Goal: Task Accomplishment & Management: Manage account settings

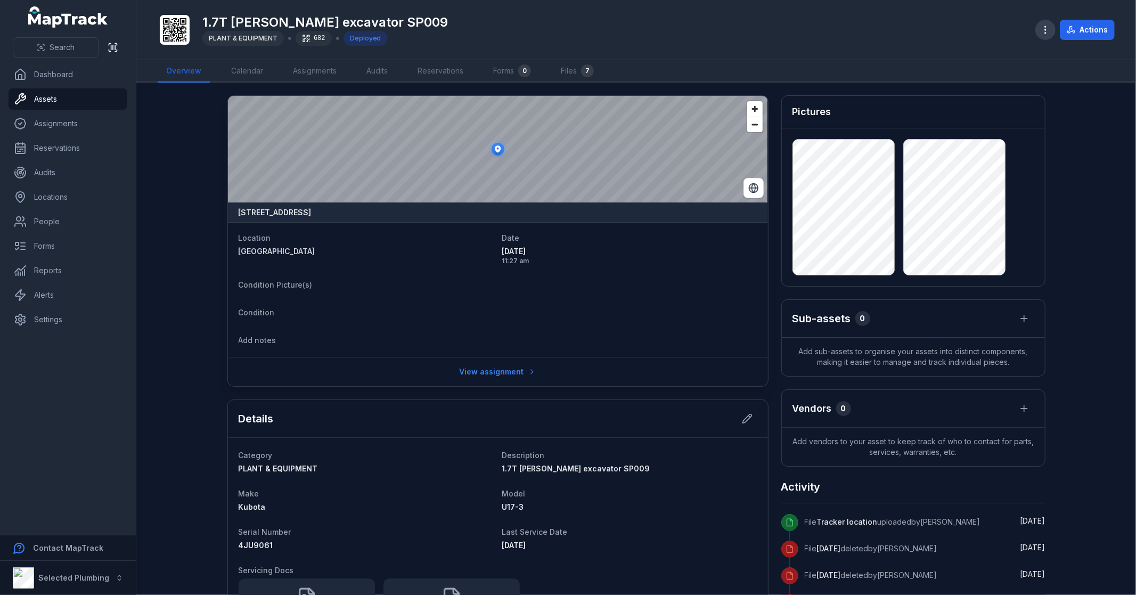
click at [1041, 27] on icon "button" at bounding box center [1045, 30] width 11 height 11
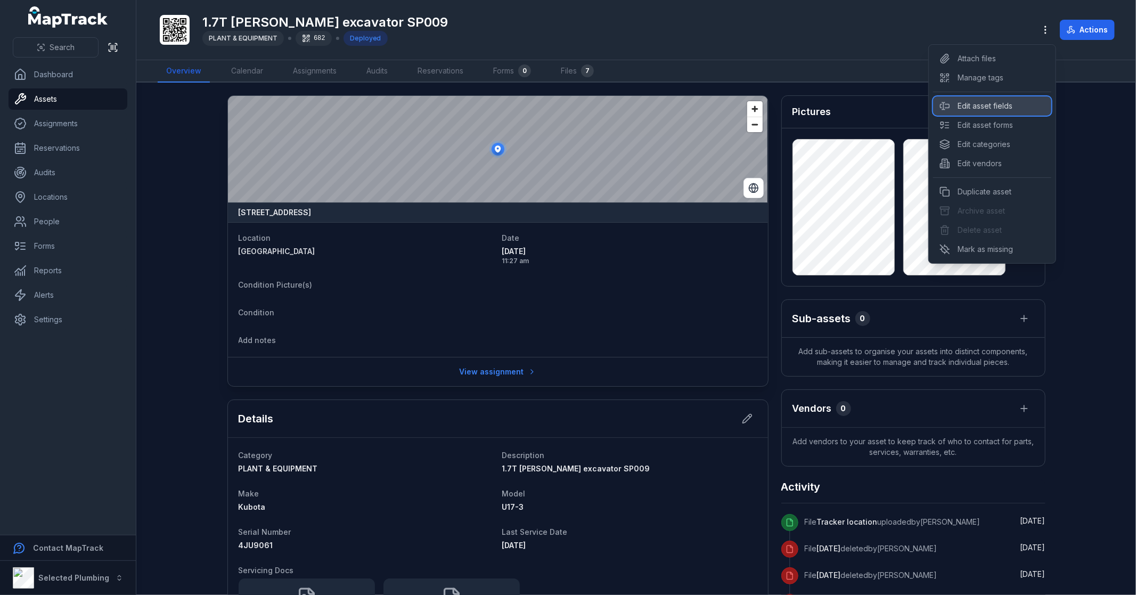
click at [1025, 100] on div "Edit asset fields" at bounding box center [992, 105] width 118 height 19
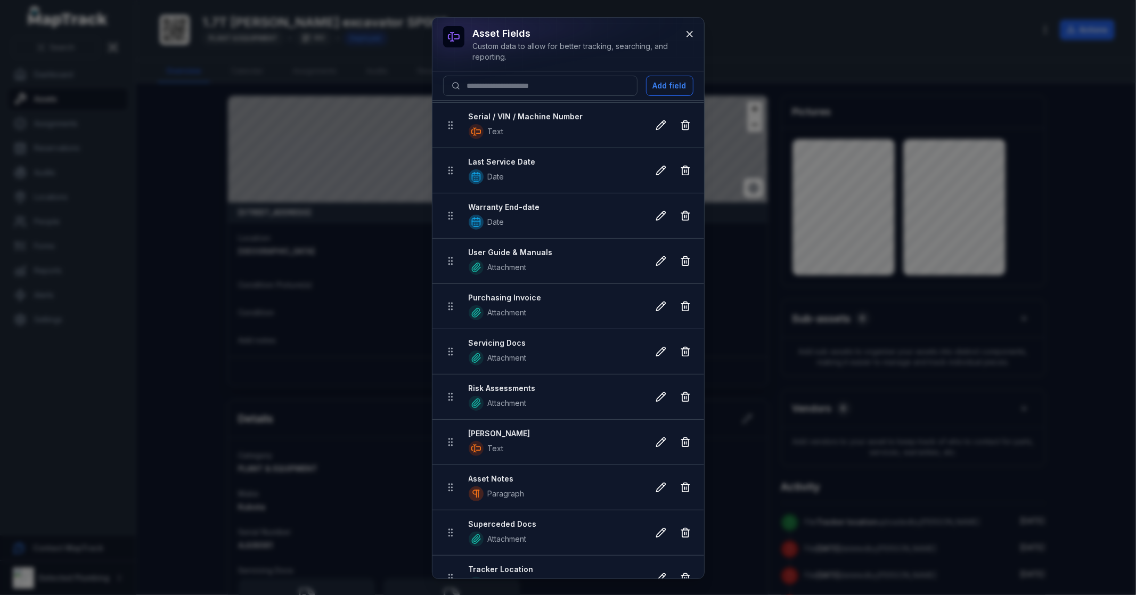
scroll to position [338, 0]
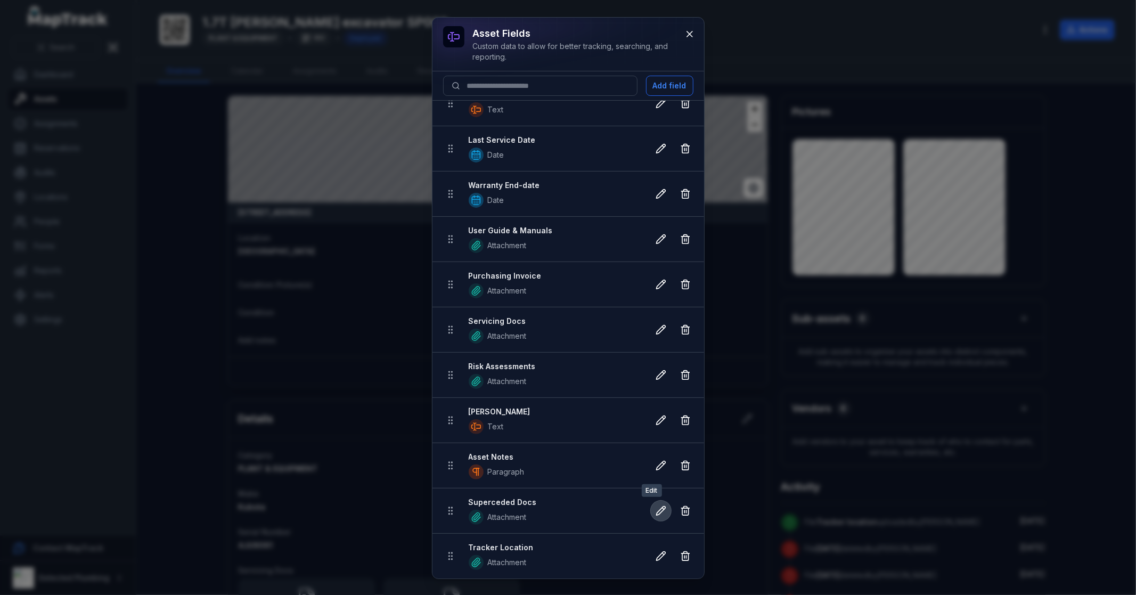
click at [656, 512] on icon at bounding box center [661, 510] width 11 height 11
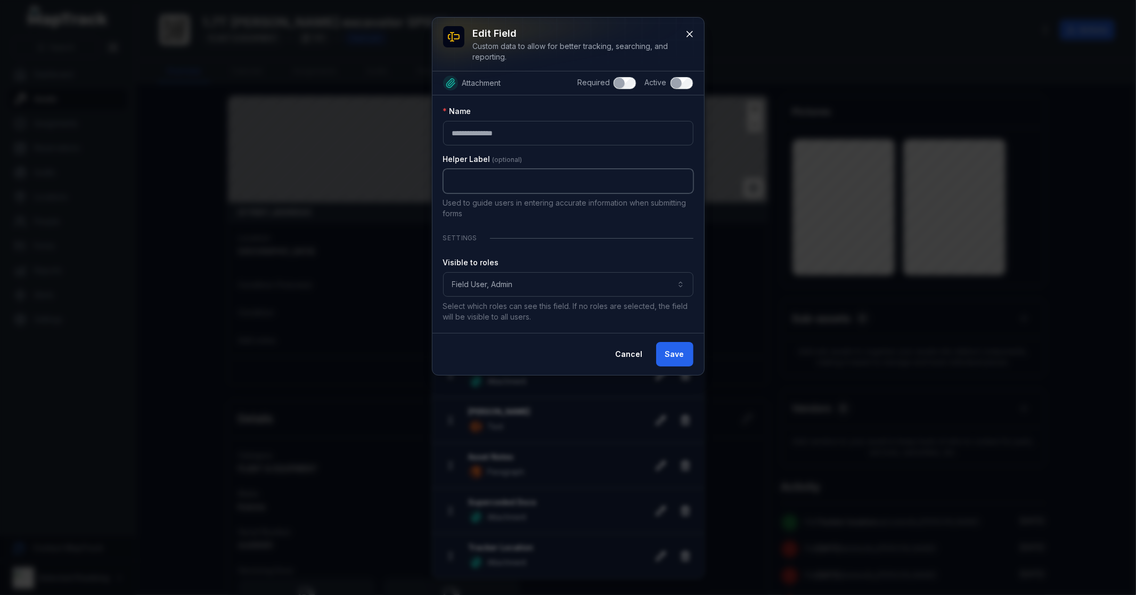
click at [545, 170] on input ":rbd:-form-item-label" at bounding box center [568, 181] width 250 height 25
click at [524, 262] on div "Visible to roles" at bounding box center [568, 262] width 250 height 11
click at [688, 36] on icon at bounding box center [689, 33] width 5 height 5
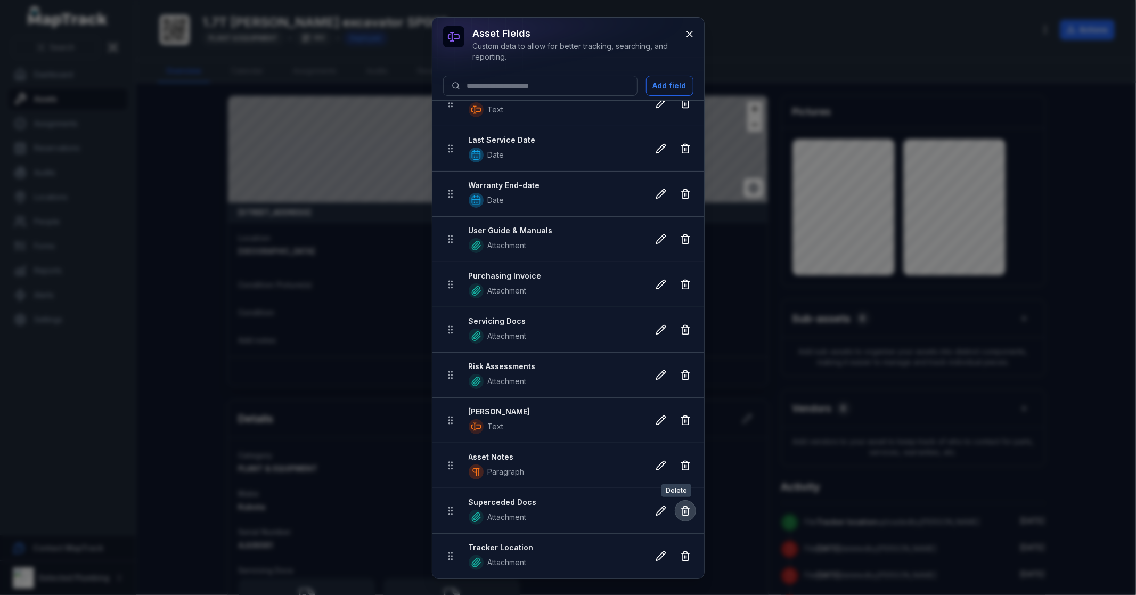
click at [680, 512] on icon at bounding box center [685, 510] width 11 height 11
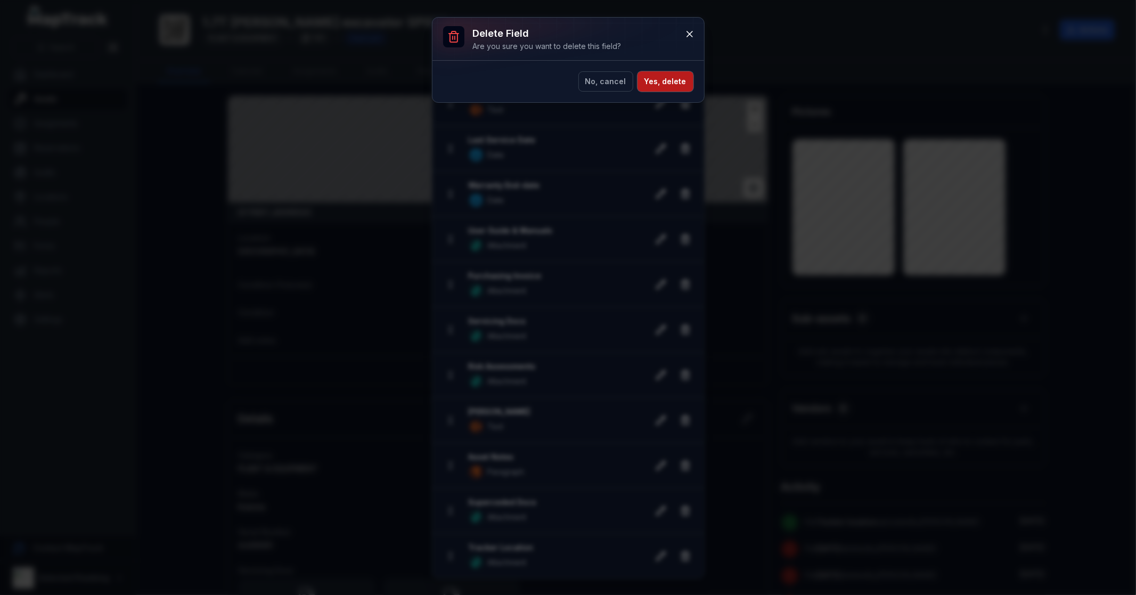
click at [670, 80] on button "Yes, delete" at bounding box center [666, 81] width 56 height 20
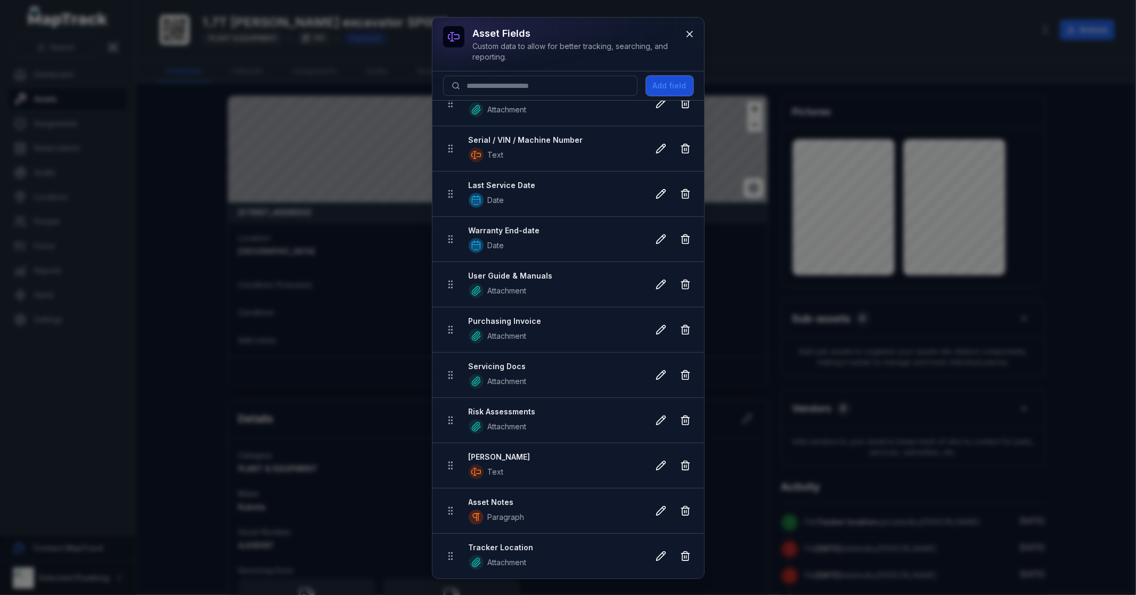
click at [673, 83] on button "Add field" at bounding box center [669, 86] width 47 height 20
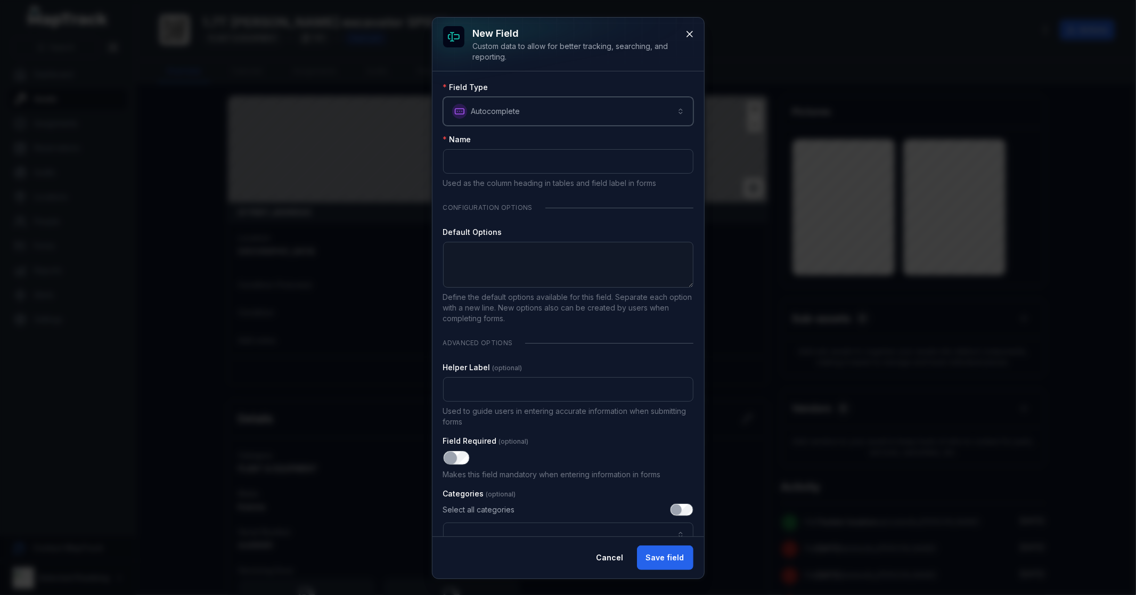
click at [505, 104] on button "**********" at bounding box center [568, 111] width 250 height 29
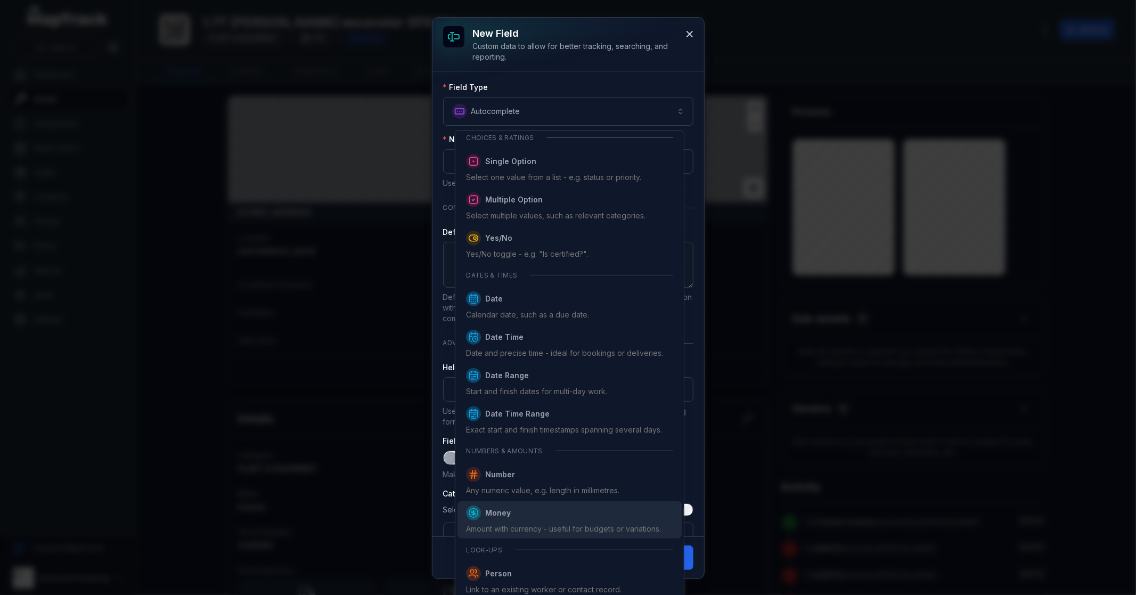
scroll to position [434, 0]
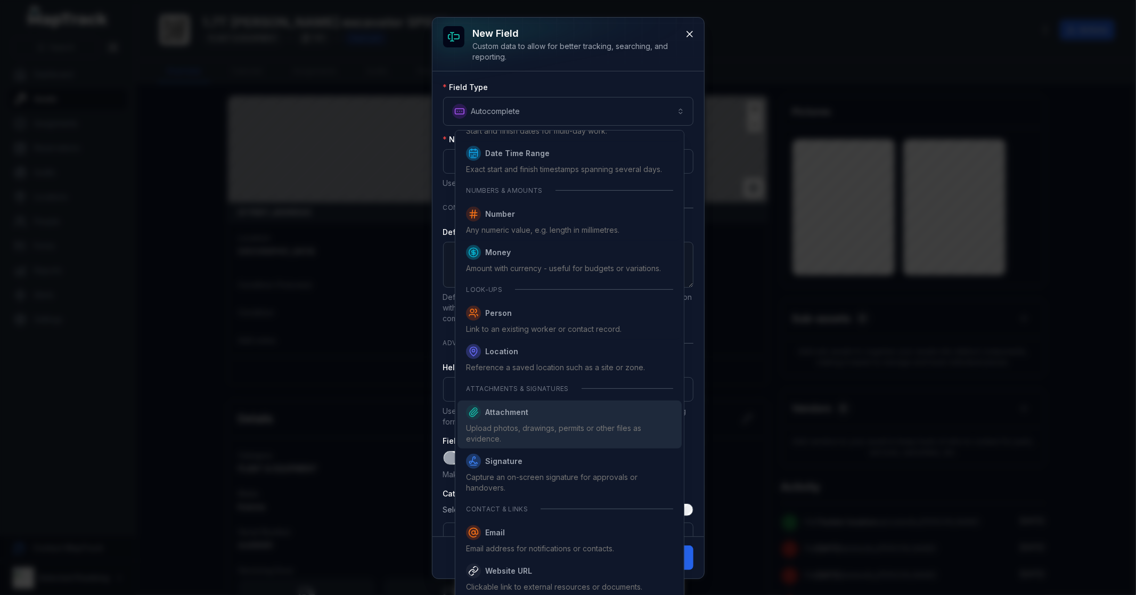
click at [544, 422] on span "Attachment Upload photos, drawings, permits or other files as evidence." at bounding box center [569, 424] width 207 height 39
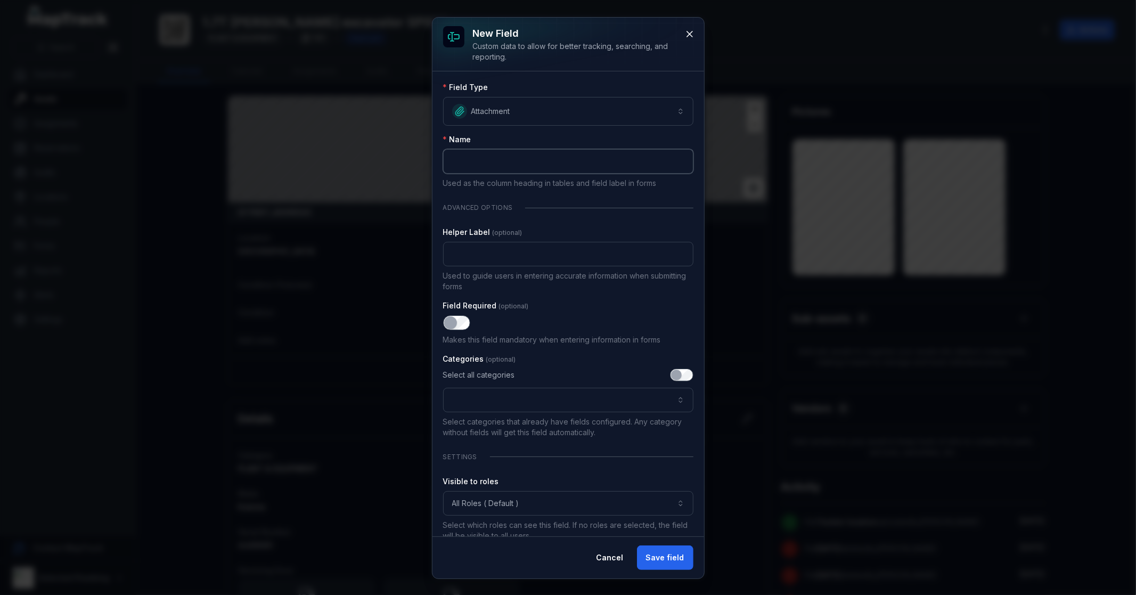
click at [485, 161] on input ":rc0:-form-item-label" at bounding box center [568, 161] width 250 height 25
type input "**********"
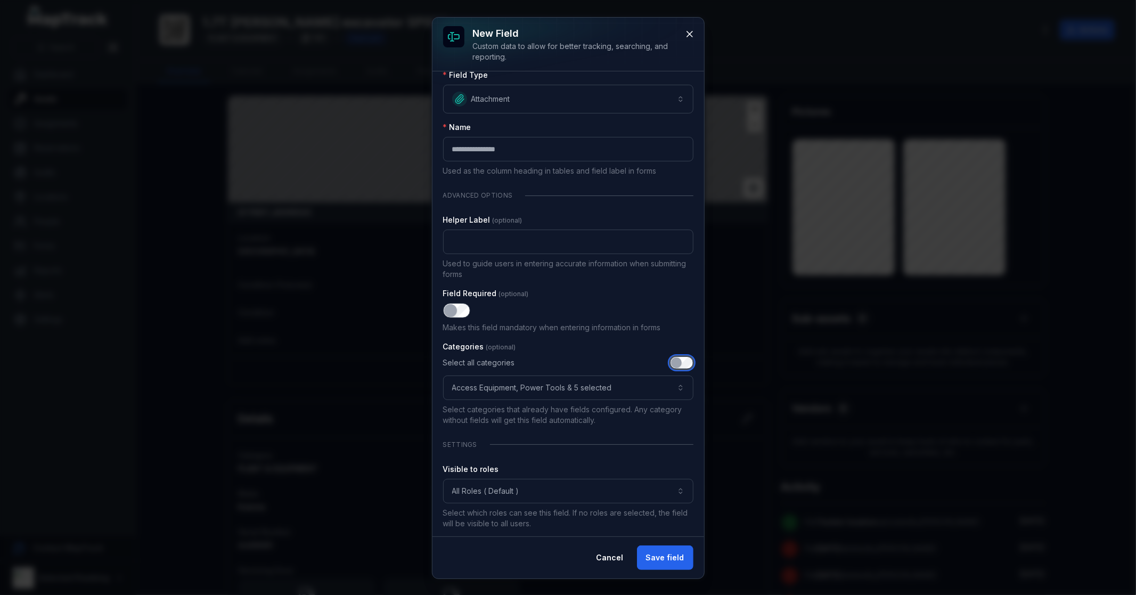
scroll to position [15, 0]
click at [488, 489] on button "All Roles ( Default )" at bounding box center [568, 488] width 250 height 25
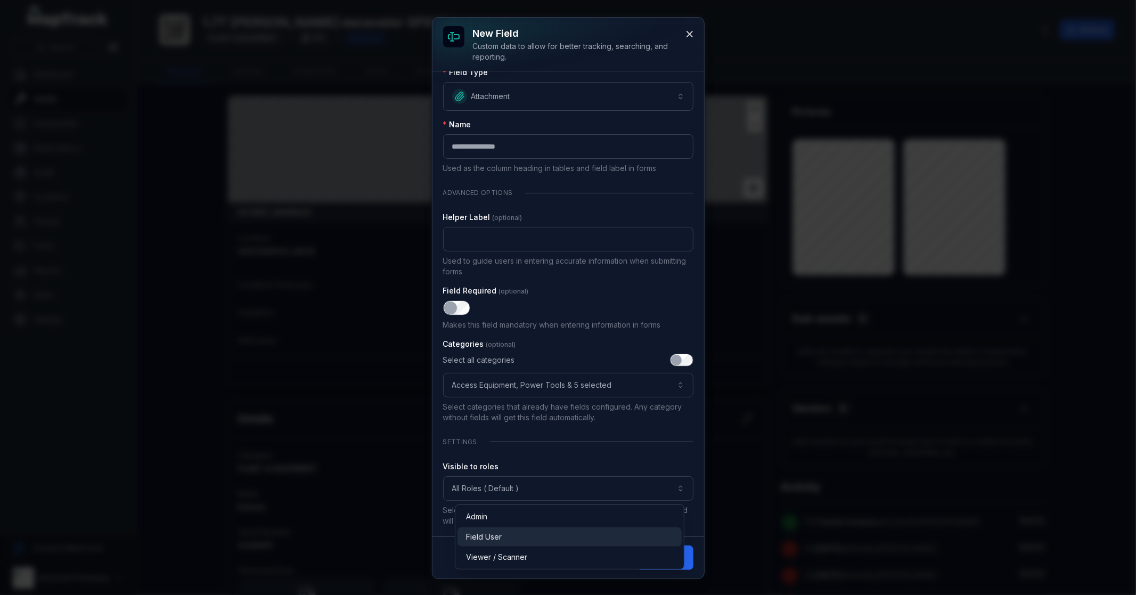
click at [486, 536] on span "Field User" at bounding box center [484, 537] width 36 height 11
click at [490, 516] on div "Admin" at bounding box center [569, 516] width 207 height 11
click at [556, 464] on div "**********" at bounding box center [568, 493] width 250 height 65
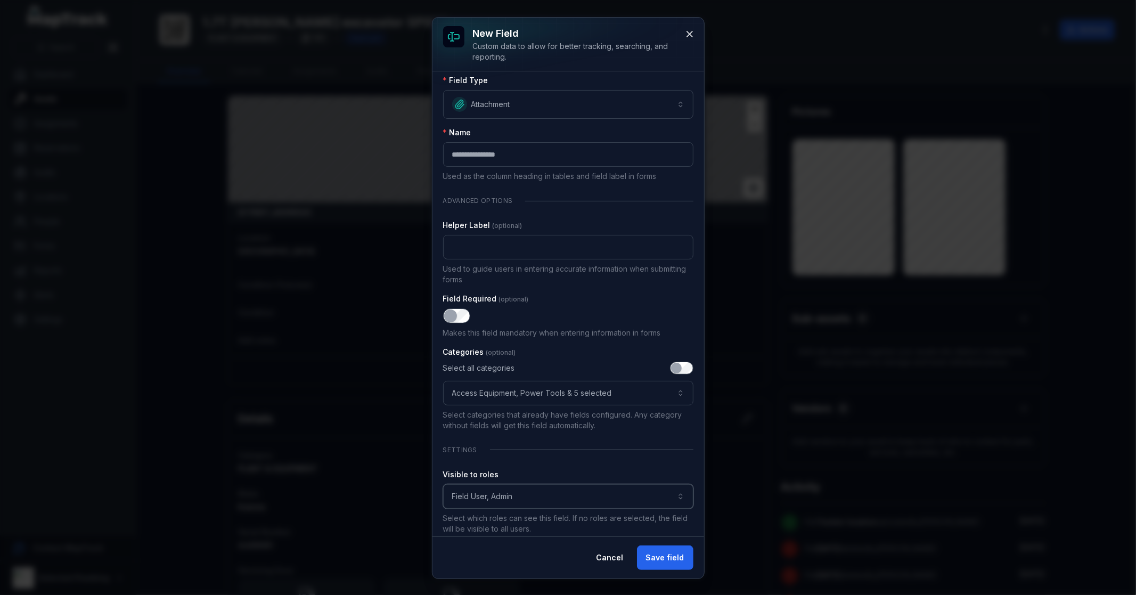
scroll to position [0, 0]
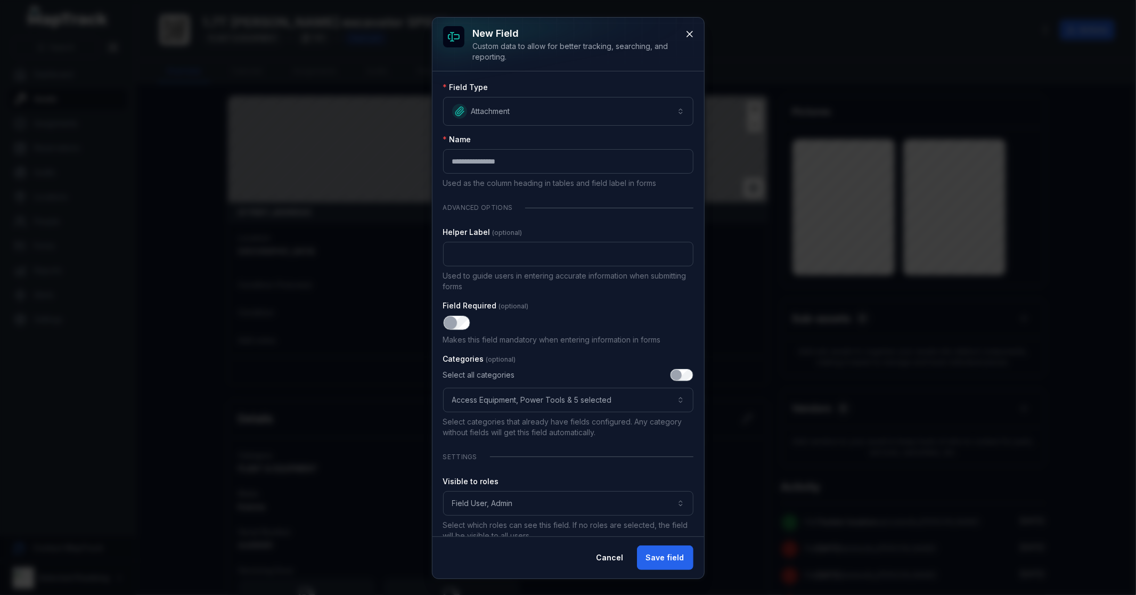
click at [576, 310] on div "Field Required" at bounding box center [568, 305] width 250 height 11
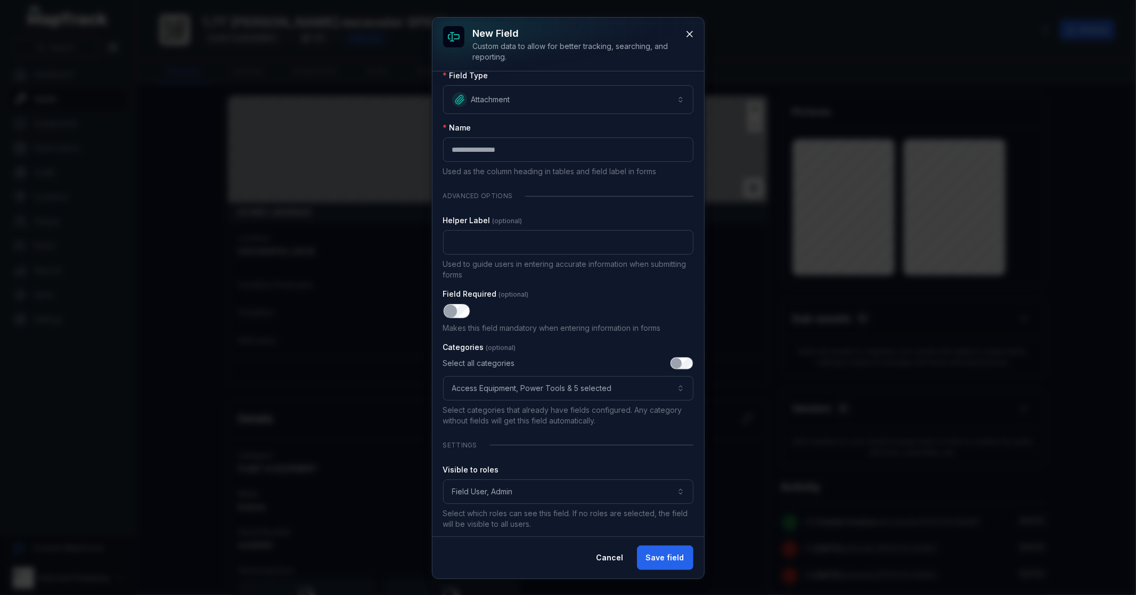
scroll to position [15, 0]
click at [674, 556] on button "Save field" at bounding box center [665, 557] width 56 height 25
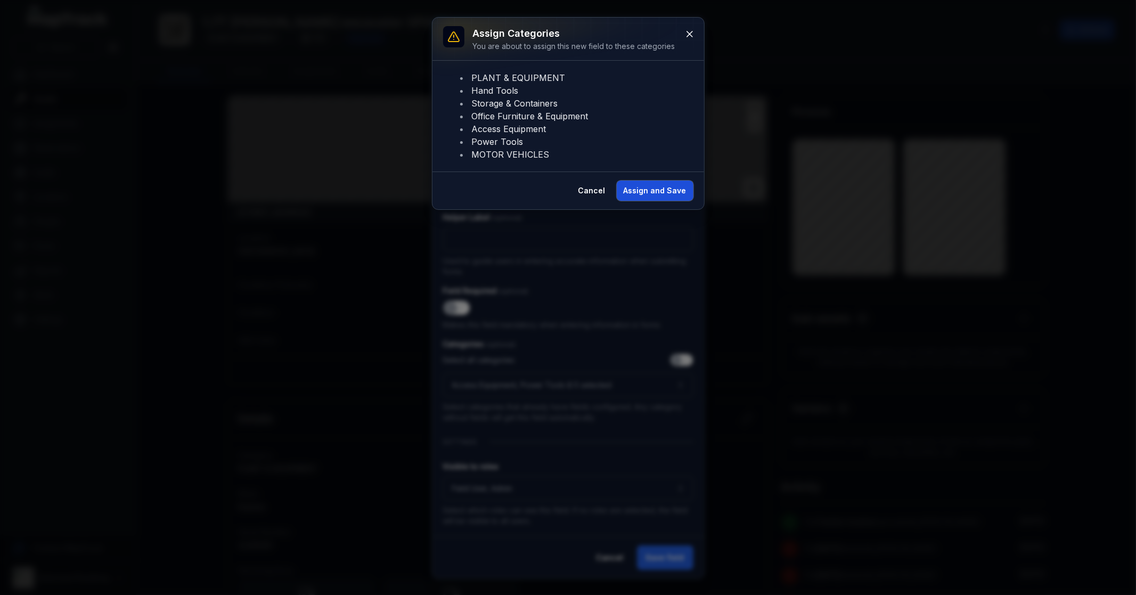
click at [651, 189] on button "Assign and Save" at bounding box center [655, 191] width 77 height 20
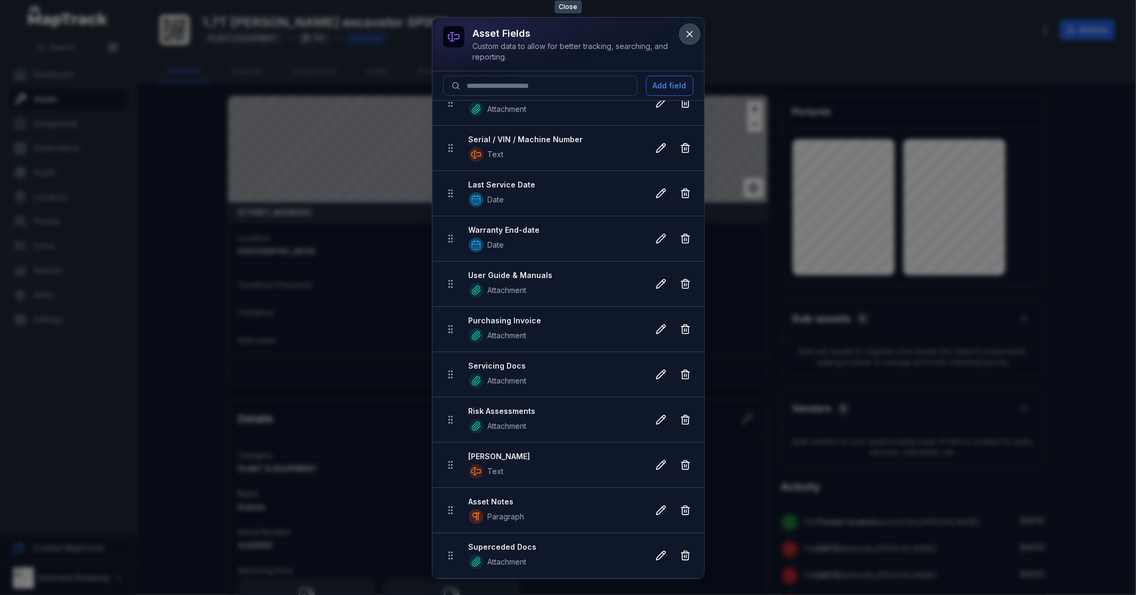
click at [688, 35] on icon at bounding box center [689, 34] width 11 height 11
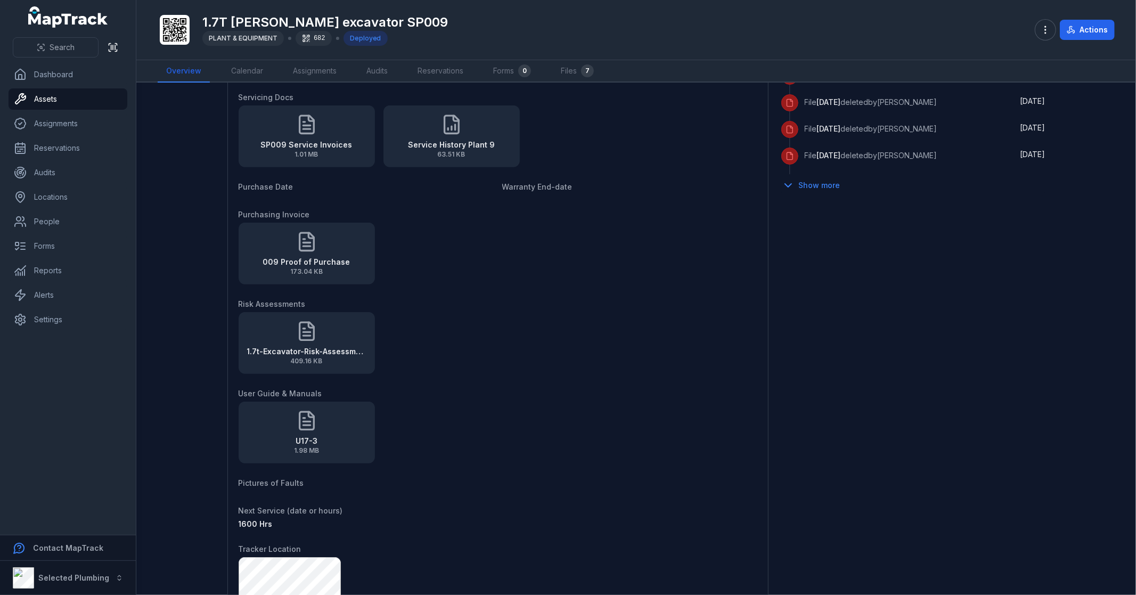
scroll to position [764, 0]
